Goal: Task Accomplishment & Management: Manage account settings

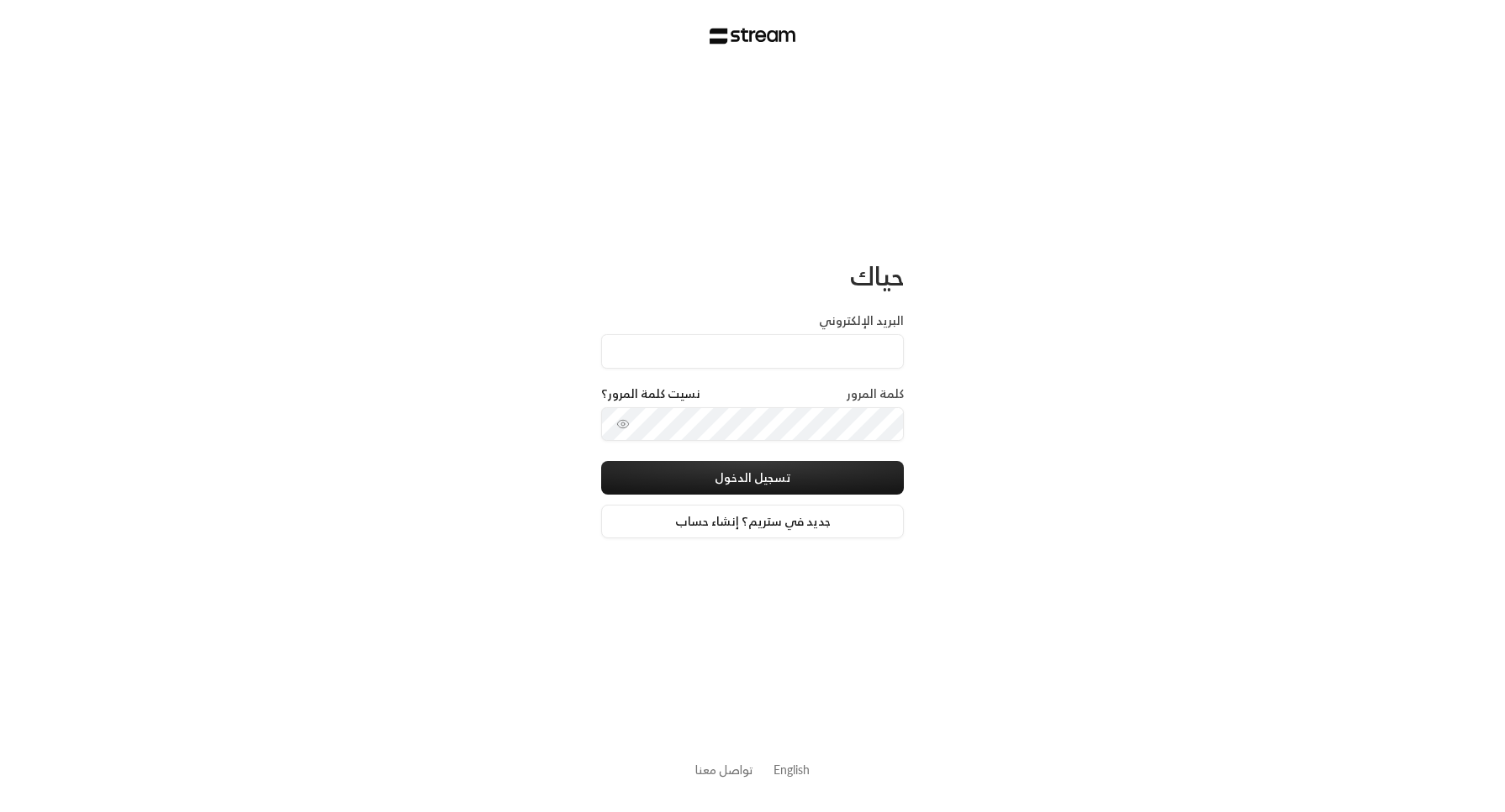
click at [755, 355] on input "البريد الإلكتروني" at bounding box center [752, 351] width 302 height 34
paste input "technology+su93radm1n_childdevelopmentcenter@streampay.sa"
type input "technology+su93radm1n_childdevelopmentcenter@streampay.sa"
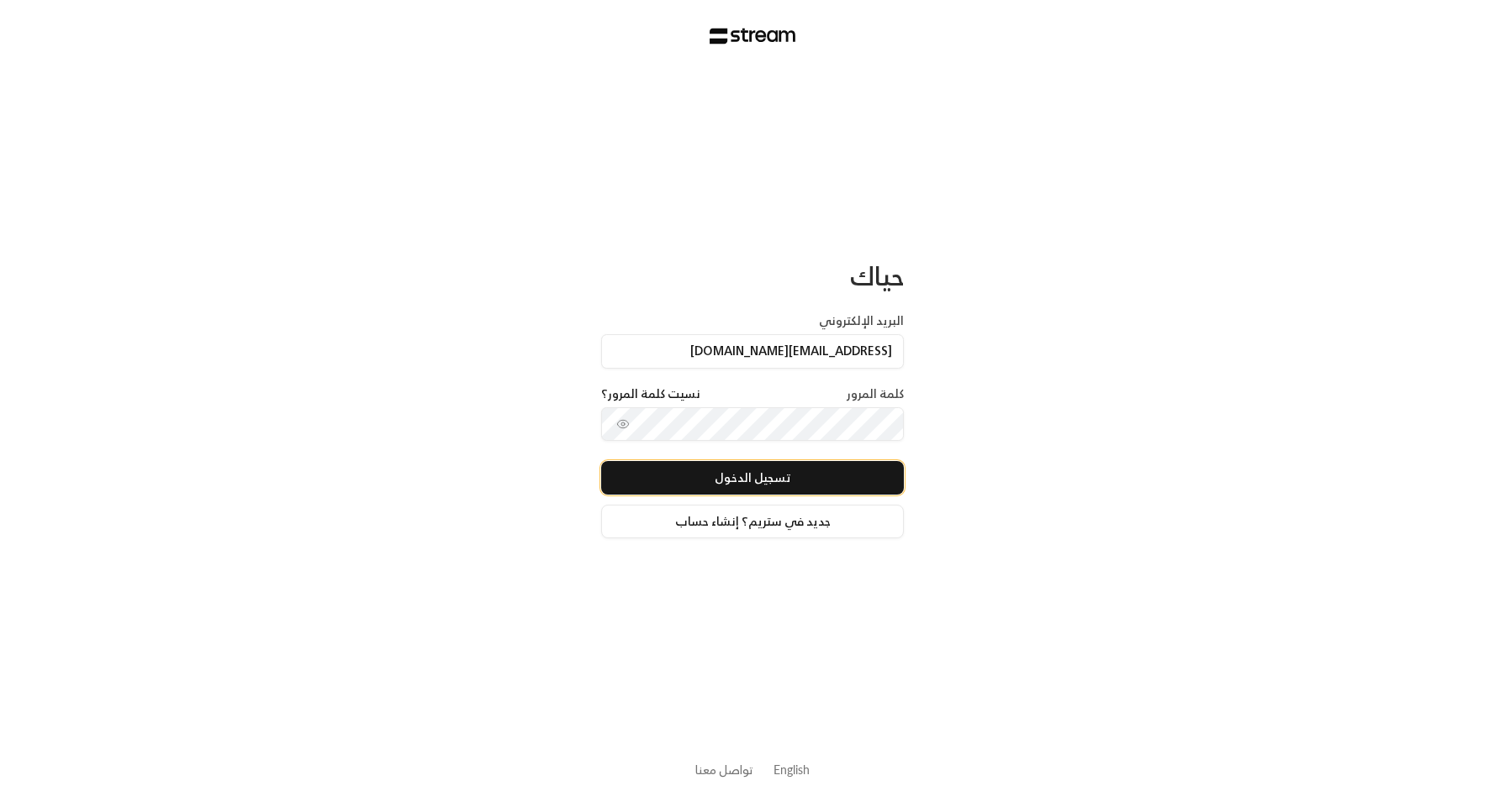
click at [890, 477] on button "تسجيل الدخول" at bounding box center [752, 477] width 302 height 33
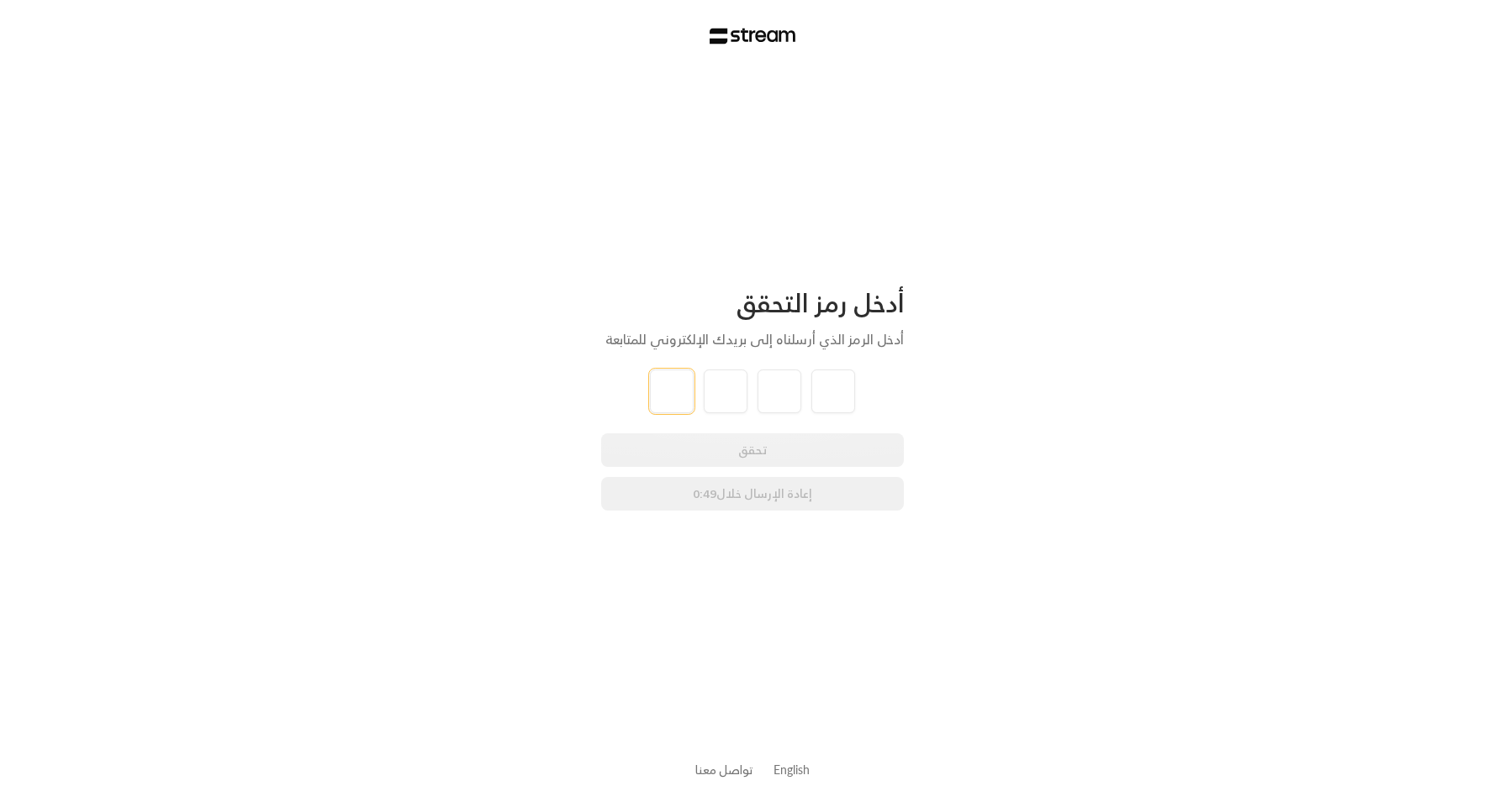
type input "0"
type input "7"
type input "0"
type input "4"
